Goal: Transaction & Acquisition: Subscribe to service/newsletter

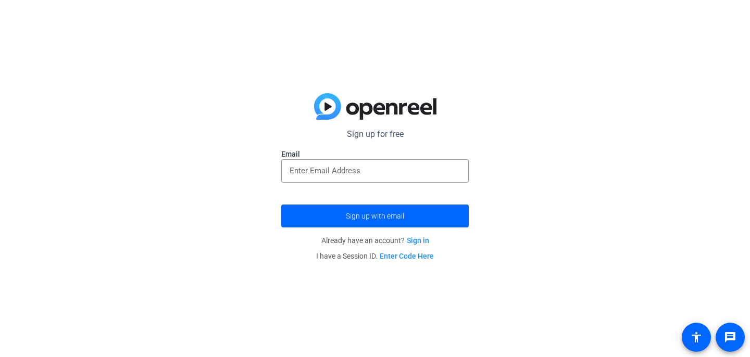
click at [416, 239] on link "Sign in" at bounding box center [418, 240] width 22 height 8
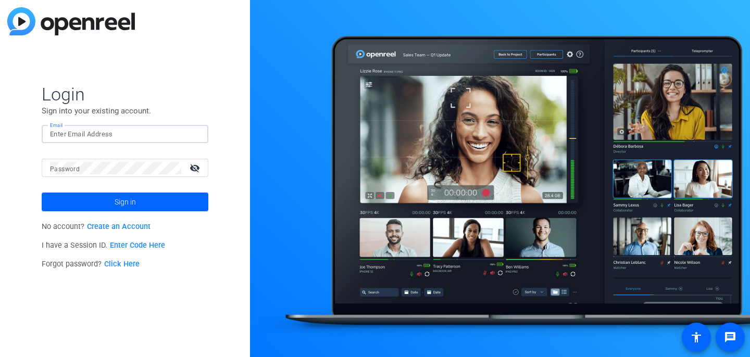
click at [144, 133] on input "Email" at bounding box center [125, 134] width 150 height 12
click at [81, 239] on p "I have a Session ID. Enter Code Here" at bounding box center [125, 245] width 167 height 19
click at [108, 228] on link "Create an Account" at bounding box center [119, 226] width 64 height 9
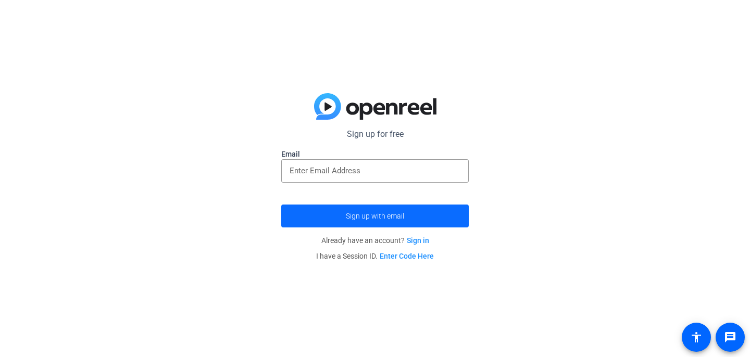
click at [364, 216] on span "Sign up with email" at bounding box center [375, 216] width 58 height 0
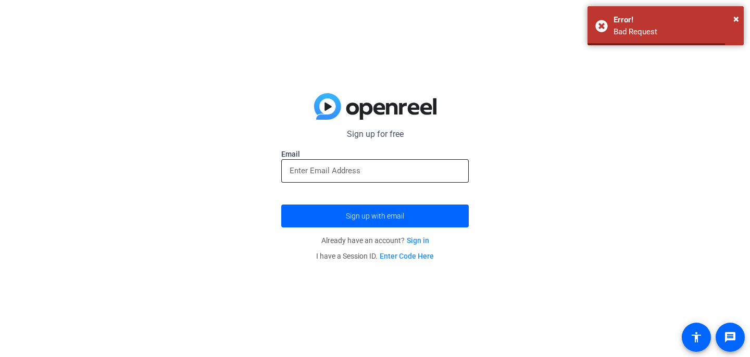
click at [367, 174] on input "email" at bounding box center [374, 170] width 171 height 12
type input "[EMAIL_ADDRESS][DOMAIN_NAME]"
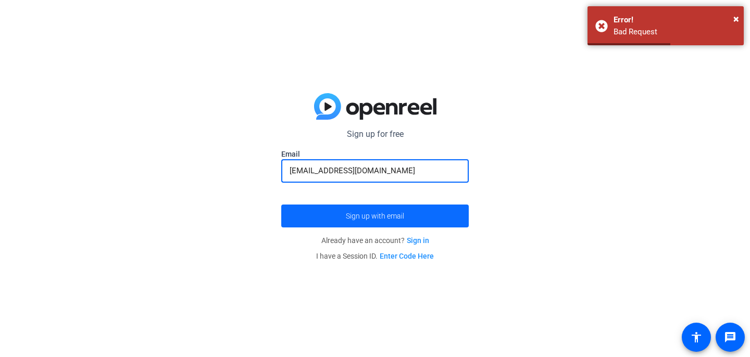
click at [396, 223] on span "submit" at bounding box center [374, 216] width 187 height 25
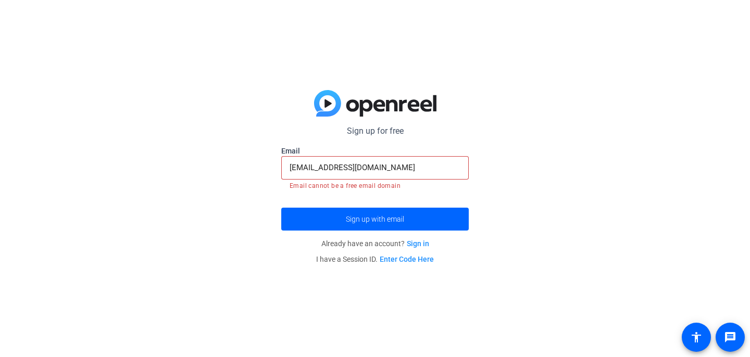
click at [381, 163] on input "[EMAIL_ADDRESS][DOMAIN_NAME]" at bounding box center [374, 167] width 171 height 12
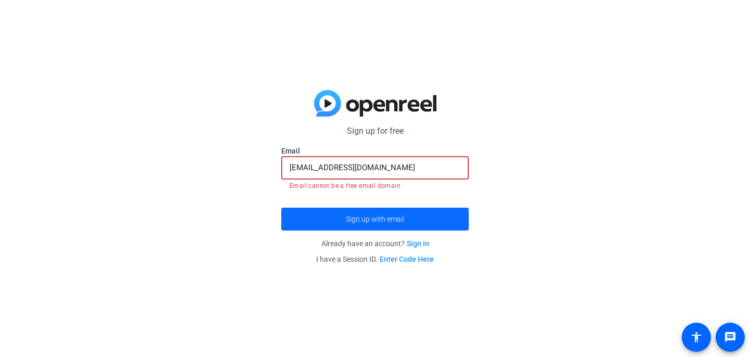
click at [452, 221] on span "submit" at bounding box center [374, 219] width 187 height 25
click at [423, 224] on span "submit" at bounding box center [374, 219] width 187 height 25
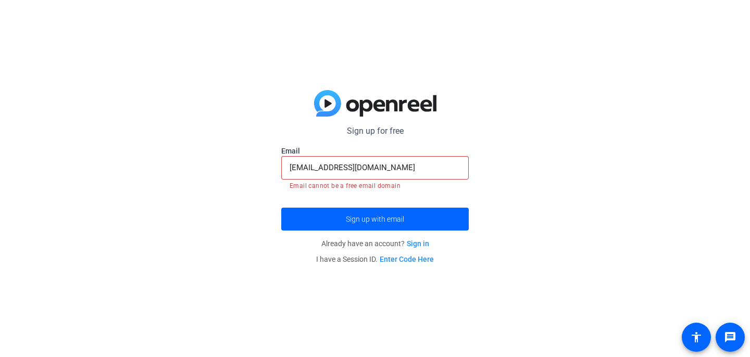
click at [423, 245] on link "Sign in" at bounding box center [418, 243] width 22 height 8
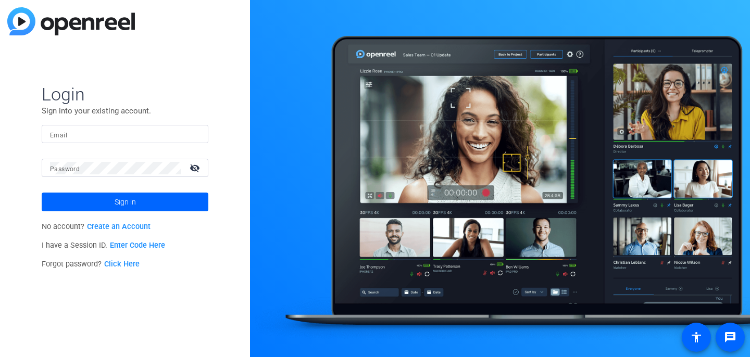
click at [134, 228] on link "Create an Account" at bounding box center [119, 226] width 64 height 9
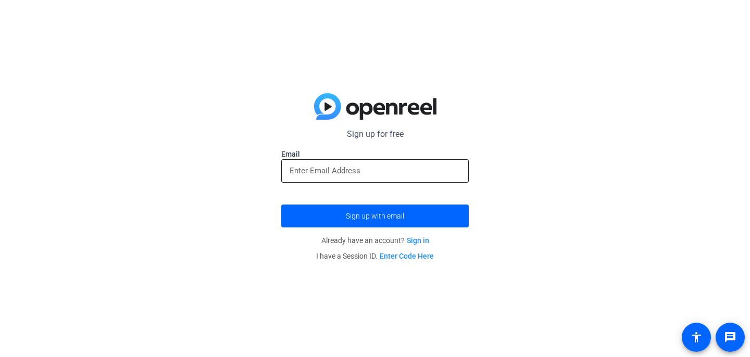
click at [314, 170] on input "email" at bounding box center [374, 170] width 171 height 12
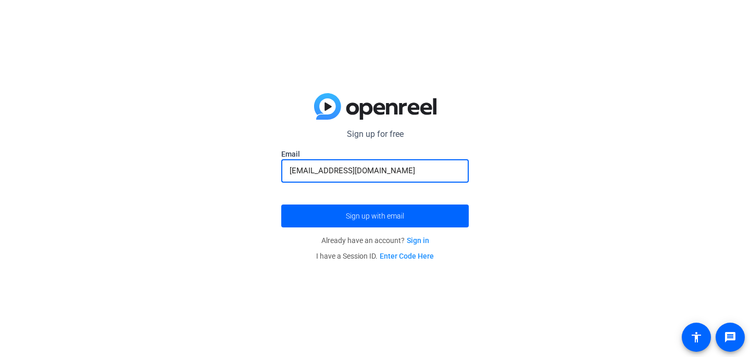
drag, startPoint x: 380, startPoint y: 172, endPoint x: 223, endPoint y: 172, distance: 157.2
click at [223, 172] on div "Sign up for free [PERSON_NAME][EMAIL_ADDRESS][DOMAIN_NAME] Email [EMAIL_ADDRESS…" at bounding box center [375, 178] width 750 height 357
type input "[EMAIL_ADDRESS][DOMAIN_NAME]"
click at [186, 220] on div "Sign up for free [PERSON_NAME][EMAIL_ADDRESS][DOMAIN_NAME] Email [EMAIL_ADDRESS…" at bounding box center [375, 178] width 750 height 357
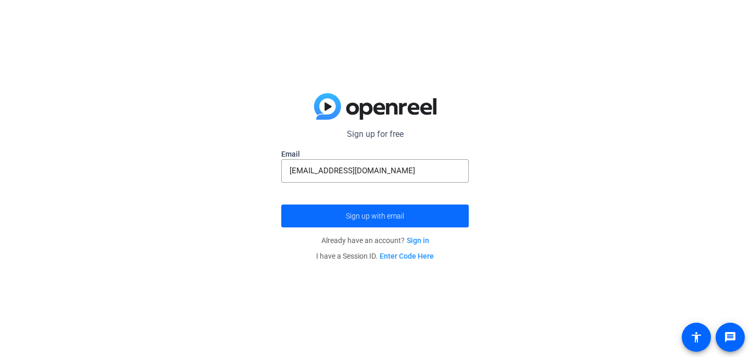
click at [385, 221] on span "submit" at bounding box center [374, 216] width 187 height 25
